Goal: Task Accomplishment & Management: Manage account settings

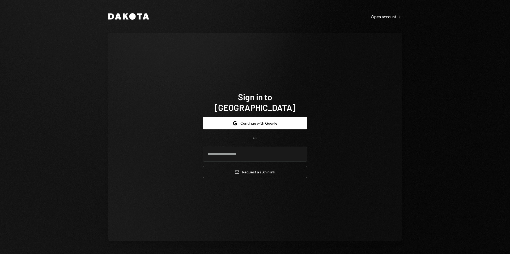
click at [262, 118] on button "Google Continue with Google" at bounding box center [255, 123] width 104 height 12
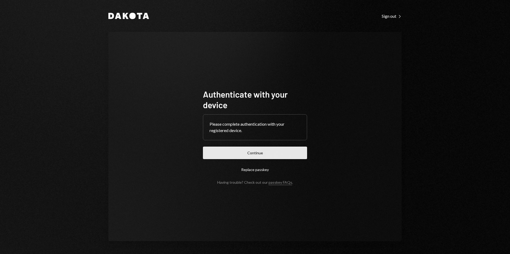
click at [264, 153] on button "Continue" at bounding box center [255, 153] width 104 height 12
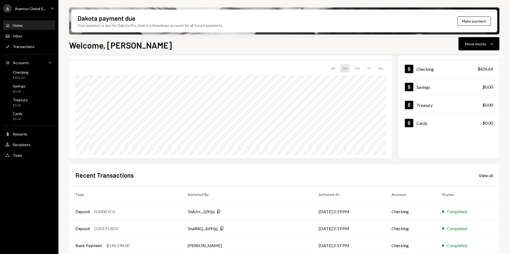
scroll to position [66, 0]
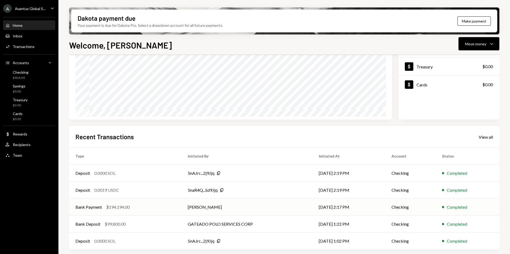
click at [129, 207] on div "$194,194.00" at bounding box center [117, 207] width 23 height 6
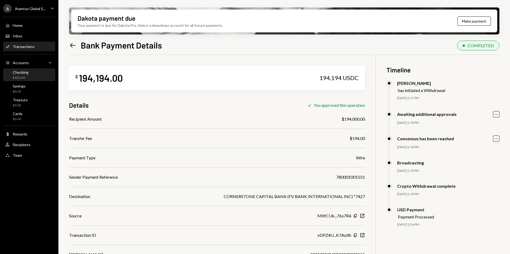
click at [21, 79] on div "$426.64" at bounding box center [21, 78] width 16 height 5
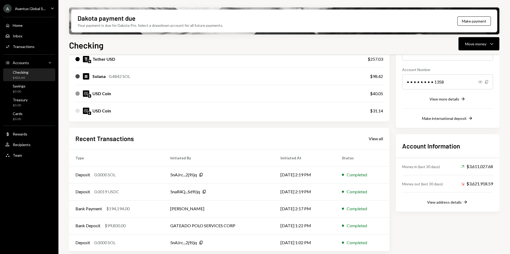
scroll to position [74, 0]
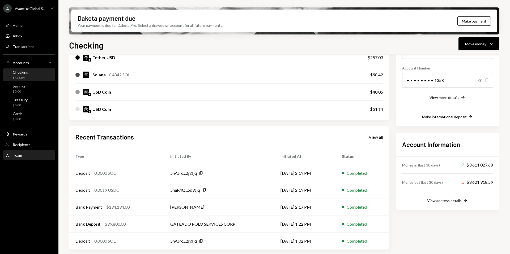
click at [16, 157] on div "Team" at bounding box center [17, 155] width 9 height 5
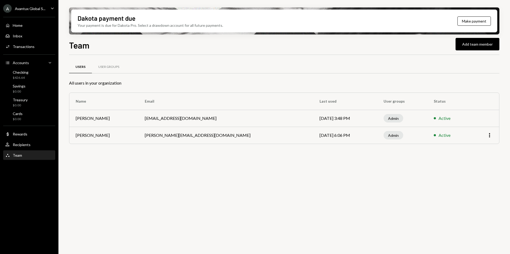
click at [31, 10] on div "Avantux Global S..." at bounding box center [30, 8] width 31 height 5
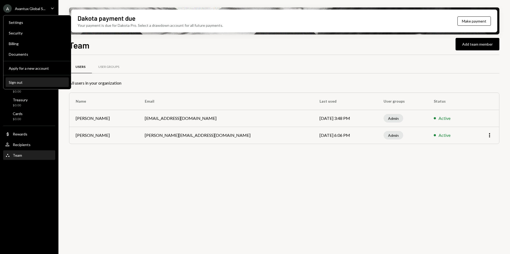
click at [28, 84] on div "Sign out" at bounding box center [37, 82] width 57 height 5
